Goal: Obtain resource: Download file/media

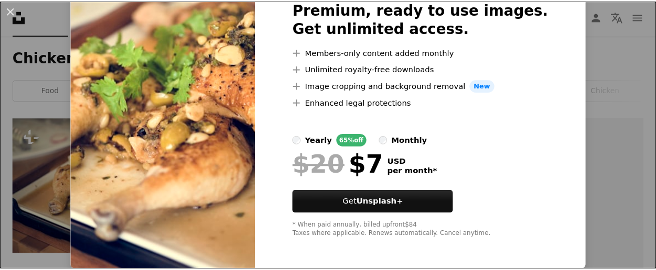
scroll to position [66, 0]
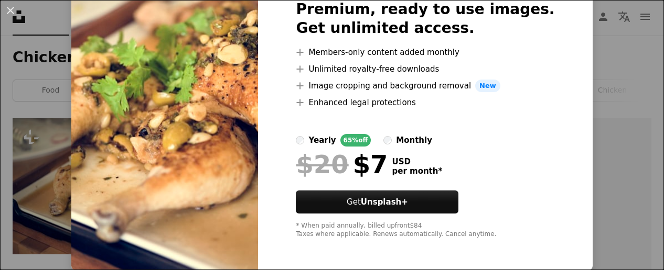
click at [9, 9] on button "An X shape" at bounding box center [10, 10] width 13 height 13
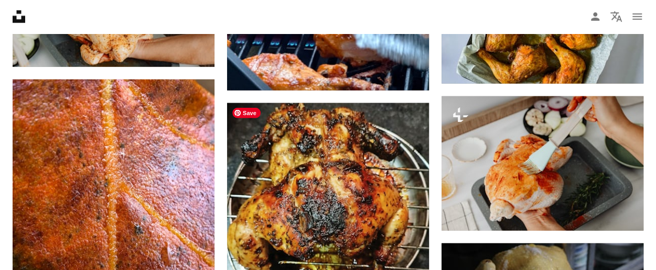
scroll to position [1258, 0]
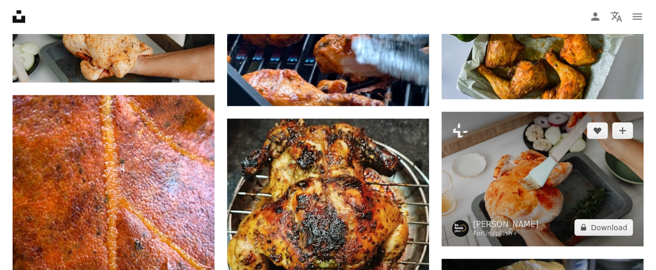
click at [613, 226] on button "A lock Download" at bounding box center [603, 228] width 59 height 17
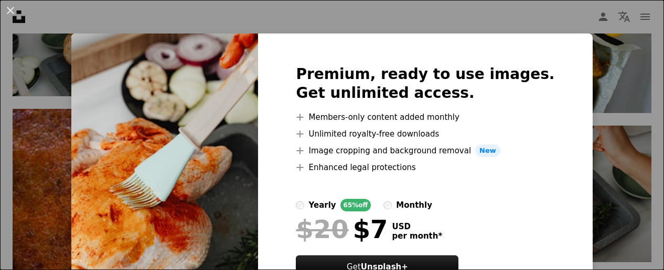
click at [13, 7] on button "An X shape" at bounding box center [10, 10] width 13 height 13
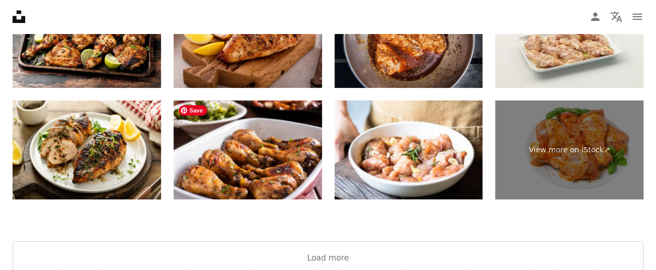
scroll to position [1887, 0]
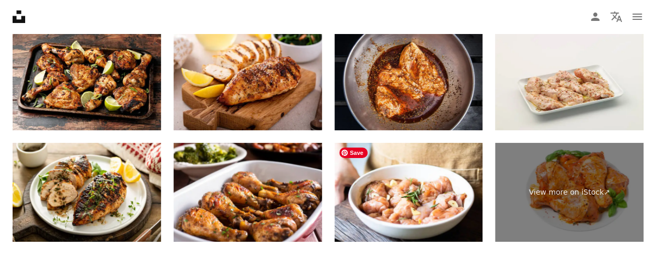
click at [413, 194] on img at bounding box center [408, 192] width 148 height 99
